Goal: Transaction & Acquisition: Book appointment/travel/reservation

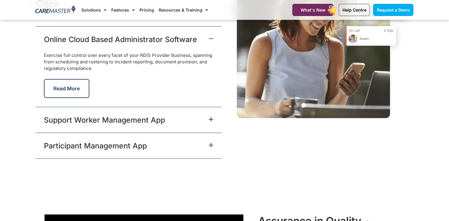
scroll to position [1513, 0]
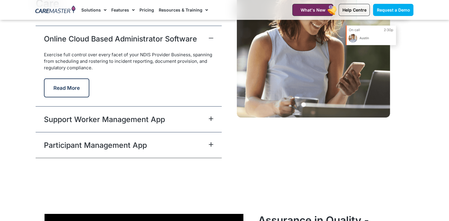
click at [210, 118] on icon at bounding box center [211, 119] width 4 height 4
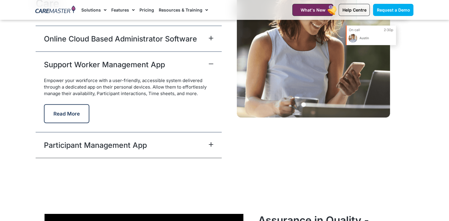
click at [212, 143] on icon at bounding box center [211, 144] width 5 height 5
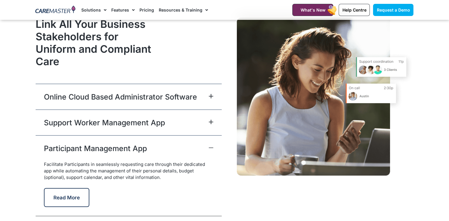
scroll to position [1454, 0]
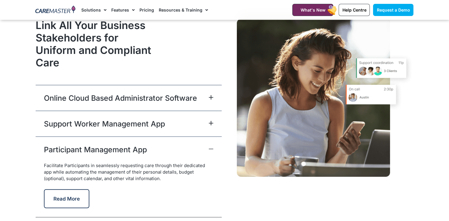
click at [211, 147] on icon at bounding box center [211, 149] width 5 height 5
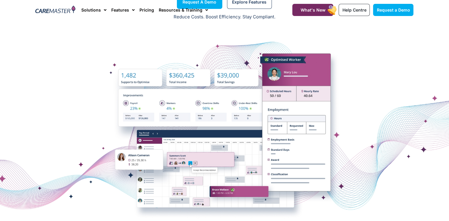
scroll to position [0, 0]
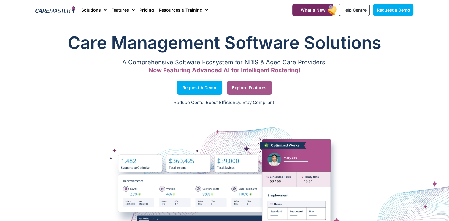
click at [249, 86] on span "Explore Features" at bounding box center [249, 87] width 34 height 3
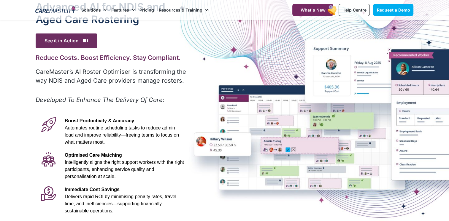
scroll to position [30, 0]
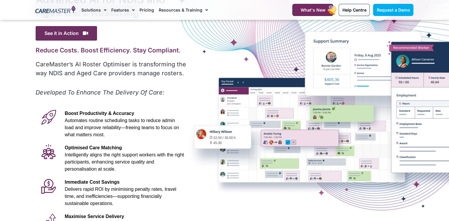
click at [147, 10] on link "Pricing" at bounding box center [146, 10] width 15 height 20
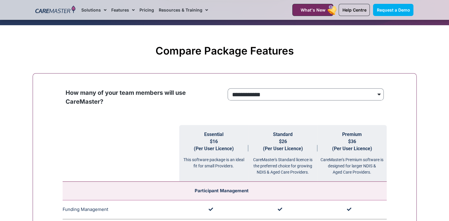
scroll to position [534, 0]
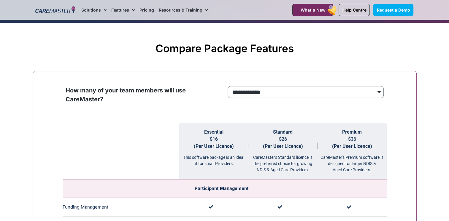
click at [380, 90] on select "**********" at bounding box center [306, 92] width 156 height 12
select select "***"
click at [228, 86] on select "**********" at bounding box center [306, 92] width 156 height 12
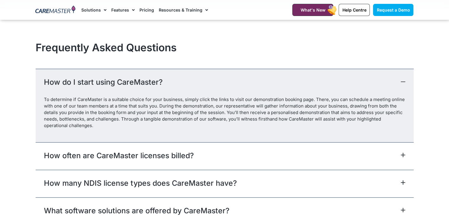
scroll to position [2641, 0]
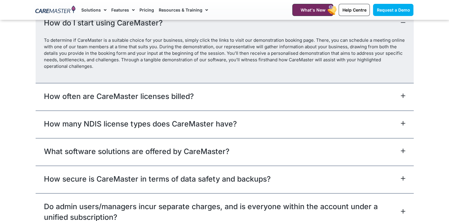
click at [402, 94] on icon at bounding box center [403, 96] width 4 height 4
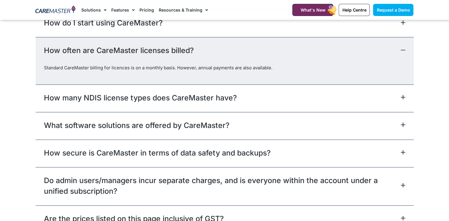
click at [403, 48] on icon at bounding box center [403, 50] width 5 height 5
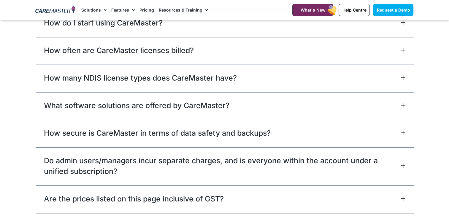
click at [402, 75] on icon at bounding box center [403, 77] width 5 height 5
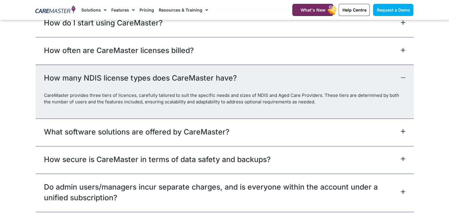
click at [401, 78] on icon at bounding box center [403, 78] width 4 height 0
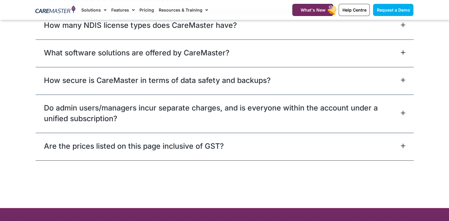
scroll to position [2730, 0]
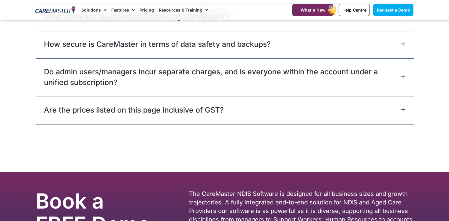
click at [402, 108] on icon at bounding box center [403, 110] width 4 height 4
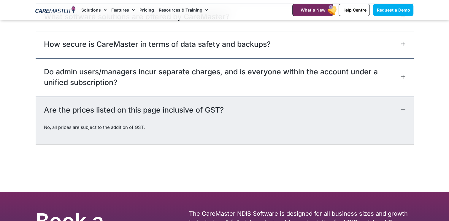
click at [402, 107] on icon at bounding box center [403, 109] width 5 height 5
